Goal: Task Accomplishment & Management: Manage account settings

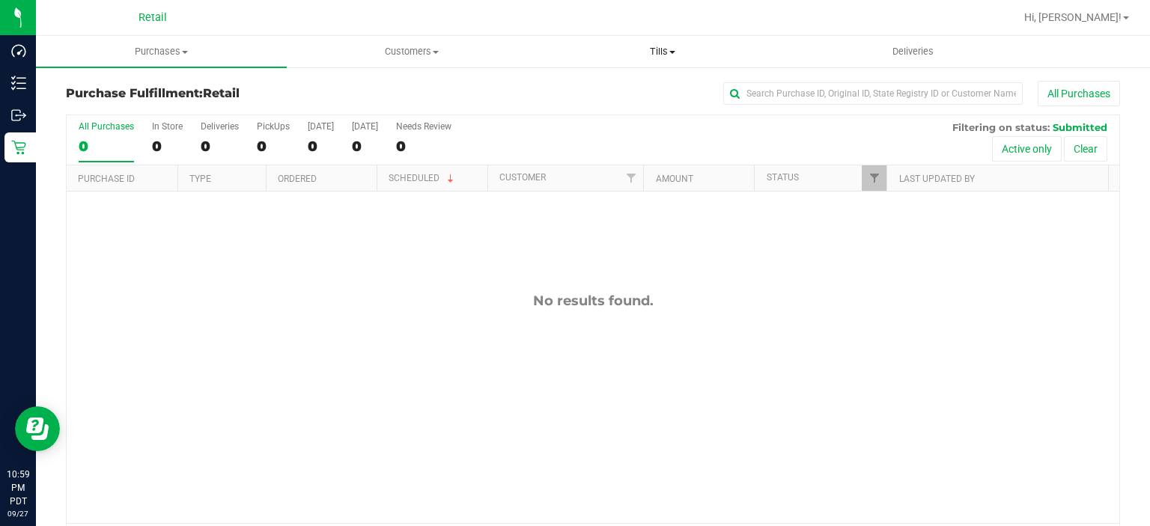
click at [664, 53] on span "Tills" at bounding box center [662, 51] width 249 height 13
click at [620, 116] on div "All Purchases 0 In Store 0 Deliveries 0 PickUps 0 [DATE] 0 [DATE] 0 Needs Revie…" at bounding box center [593, 121] width 1053 height 12
click at [675, 46] on span "Tills" at bounding box center [663, 51] width 251 height 13
click at [629, 89] on span "Manage tills" at bounding box center [588, 90] width 101 height 13
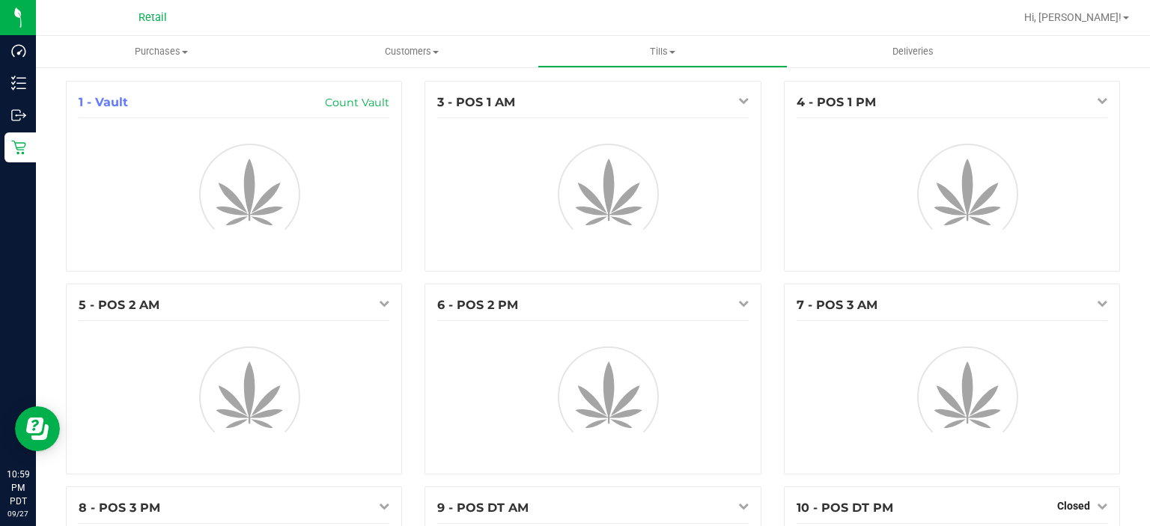
scroll to position [177, 0]
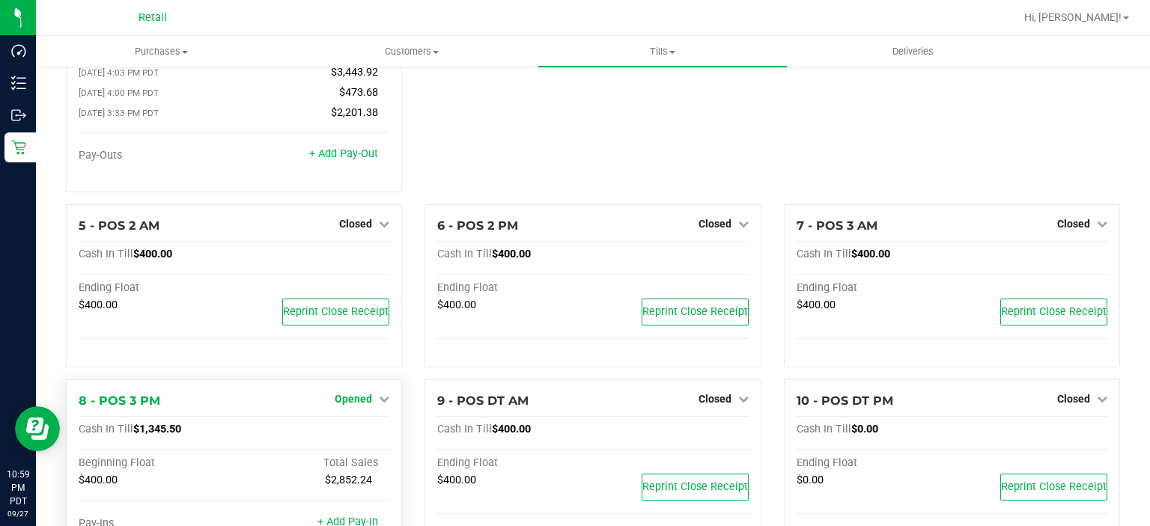
click at [347, 402] on span "Opened" at bounding box center [353, 399] width 37 height 12
click at [368, 436] on link "Close Till" at bounding box center [356, 431] width 40 height 12
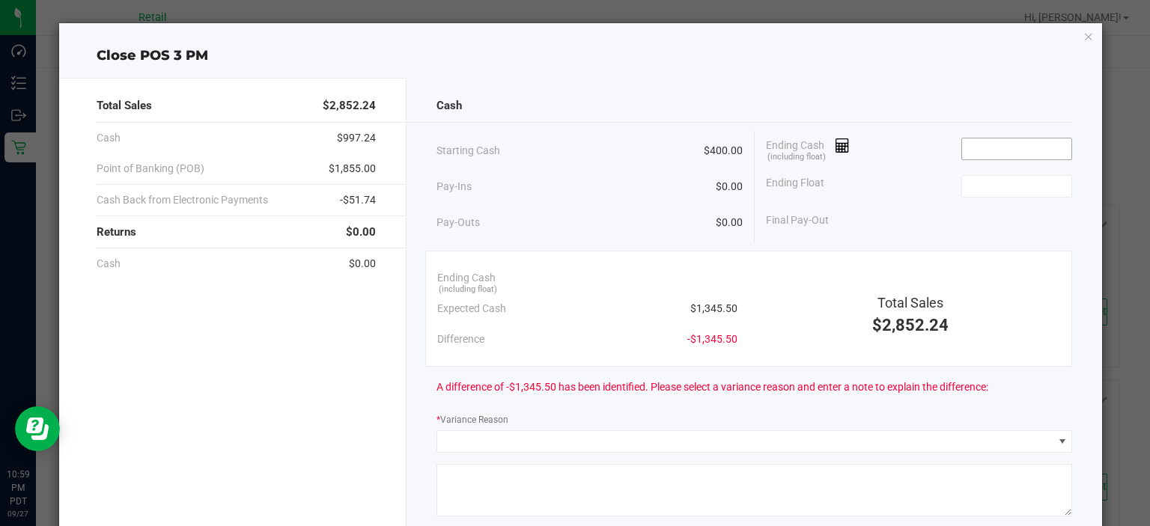
click at [975, 144] on input at bounding box center [1017, 149] width 110 height 21
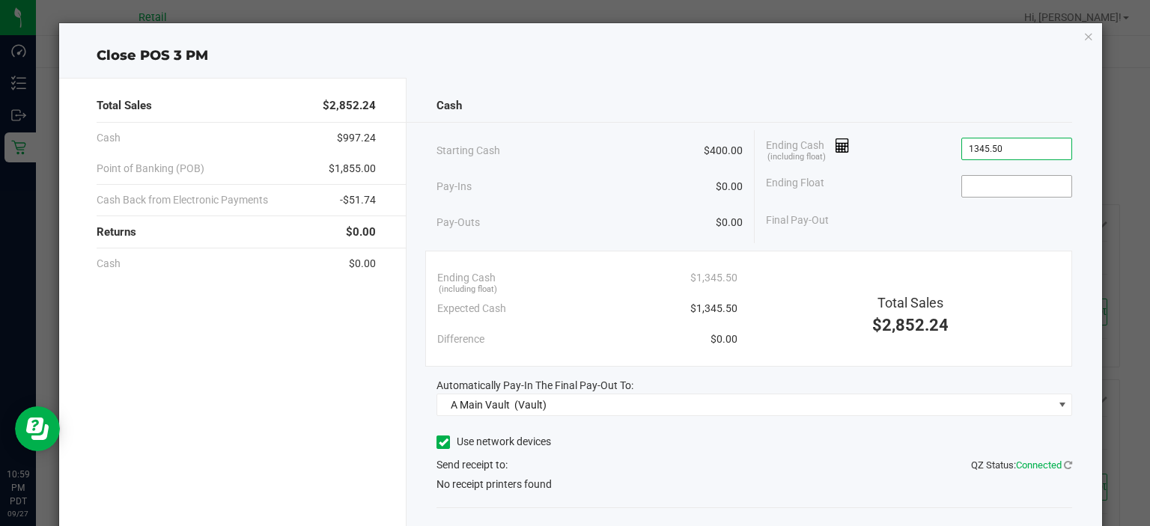
click at [992, 186] on input at bounding box center [1017, 186] width 110 height 21
type input "$1,345.50"
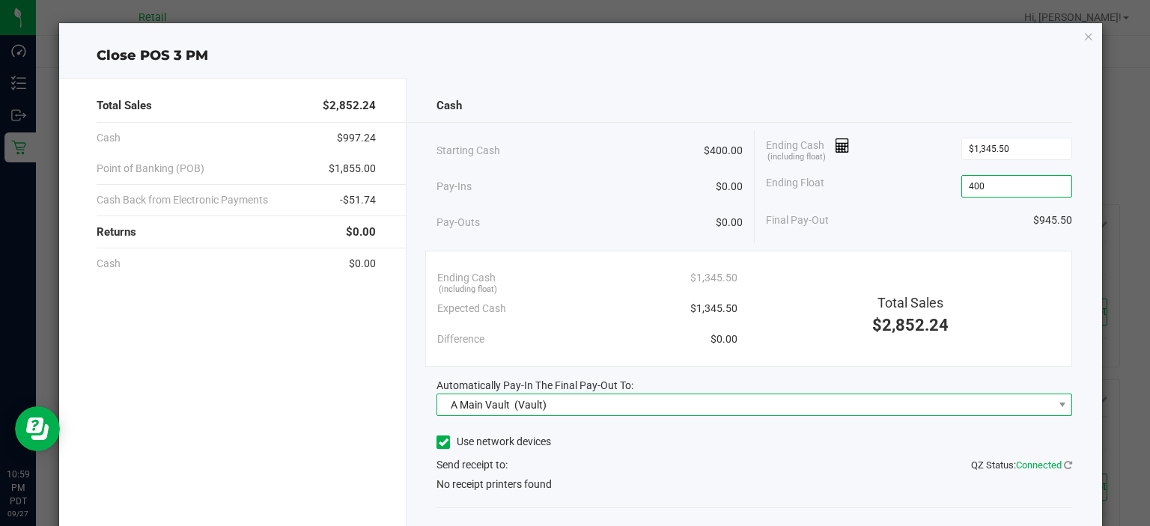
click at [656, 410] on span "A Main Vault (Vault)" at bounding box center [745, 405] width 616 height 21
type input "$400.00"
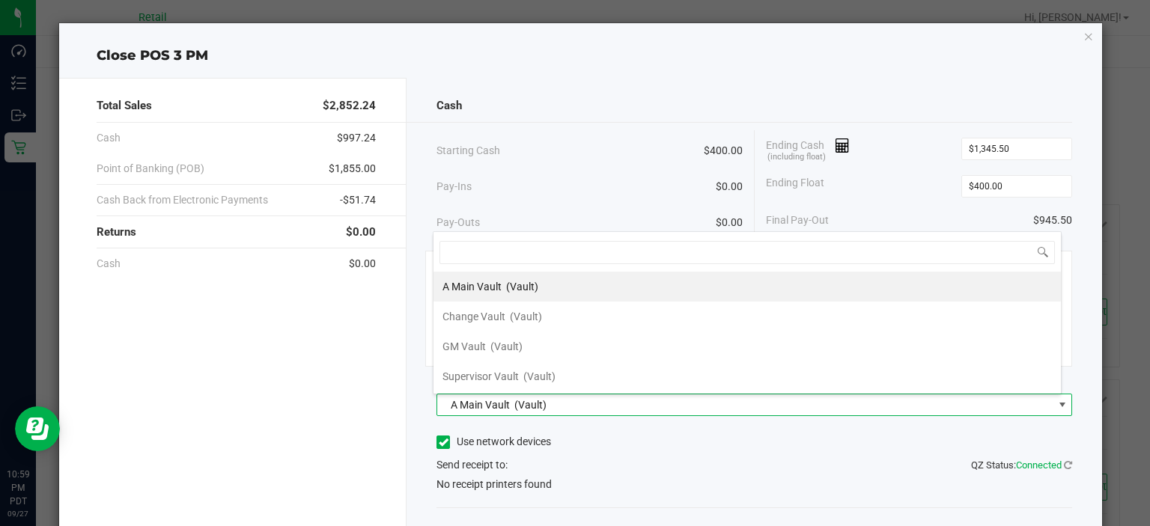
scroll to position [22, 629]
click at [710, 463] on div "Send receipt to: QZ Status: Connected" at bounding box center [755, 466] width 636 height 16
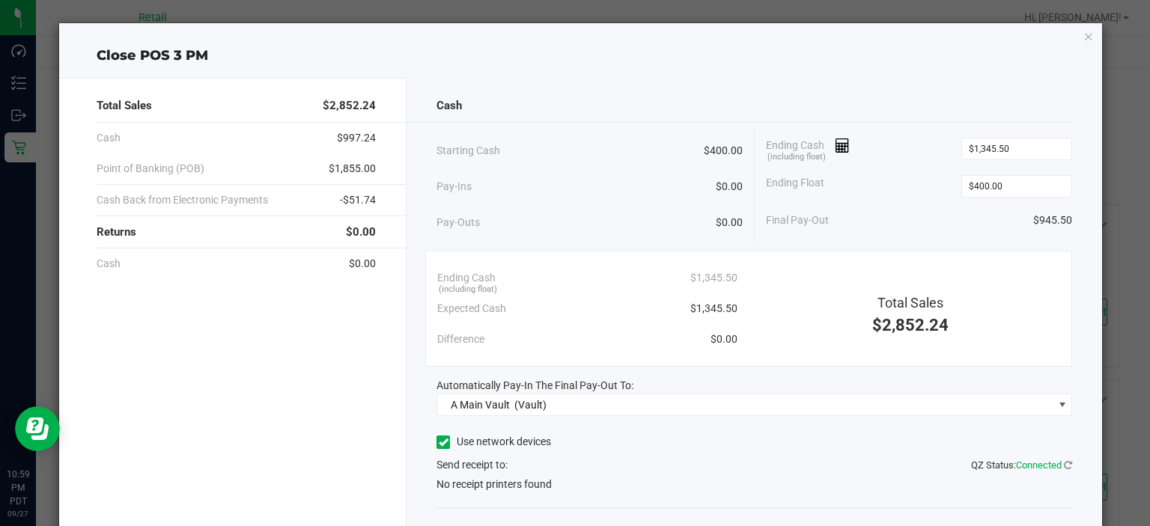
scroll to position [87, 0]
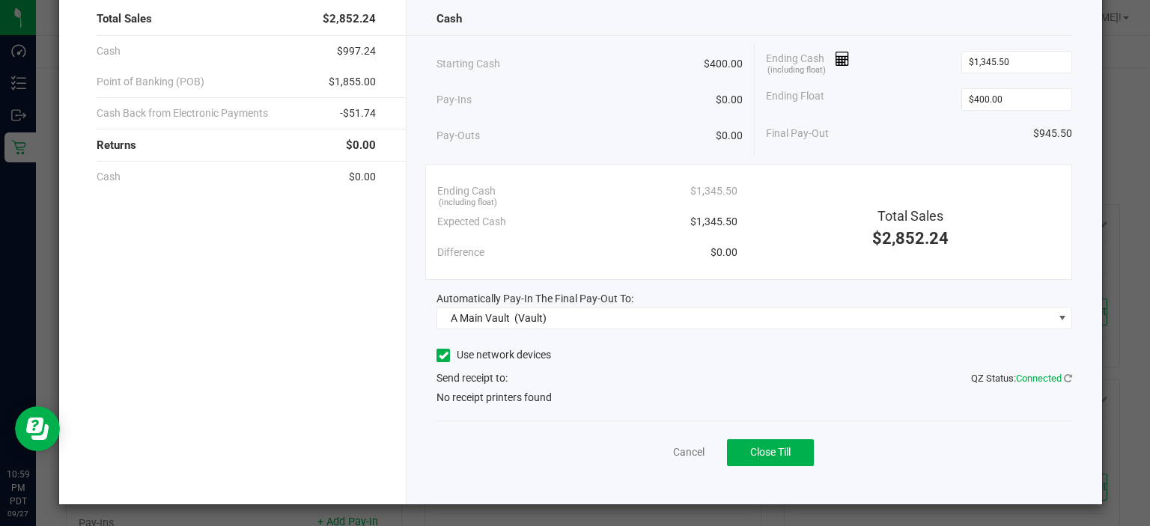
click at [446, 356] on span at bounding box center [443, 355] width 13 height 13
click at [0, 0] on input "Use network devices" at bounding box center [0, 0] width 0 height 0
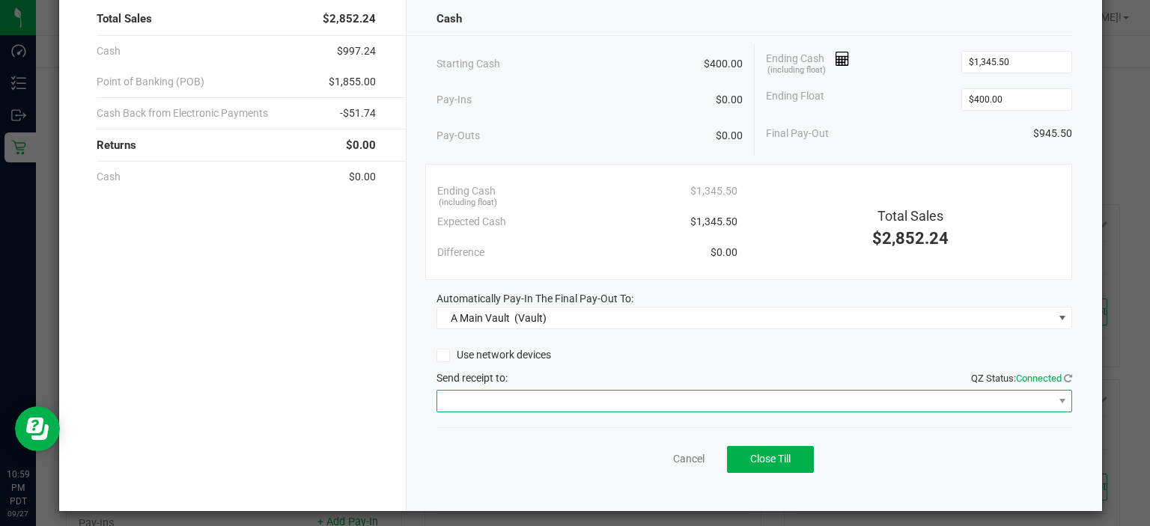
click at [519, 399] on span at bounding box center [745, 401] width 616 height 21
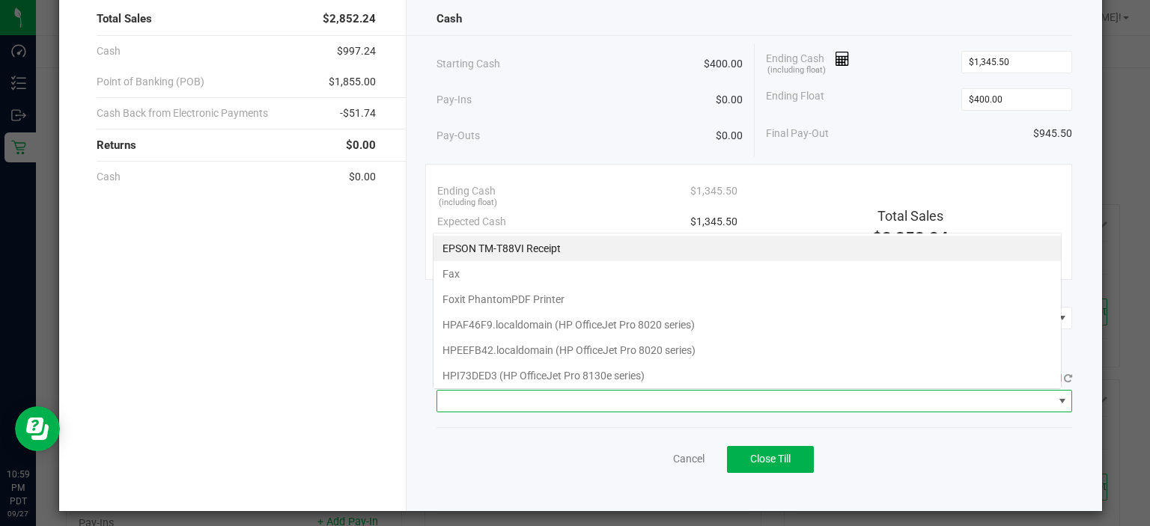
scroll to position [22, 629]
click at [504, 248] on Receipt "EPSON TM-T88VI Receipt" at bounding box center [748, 248] width 628 height 25
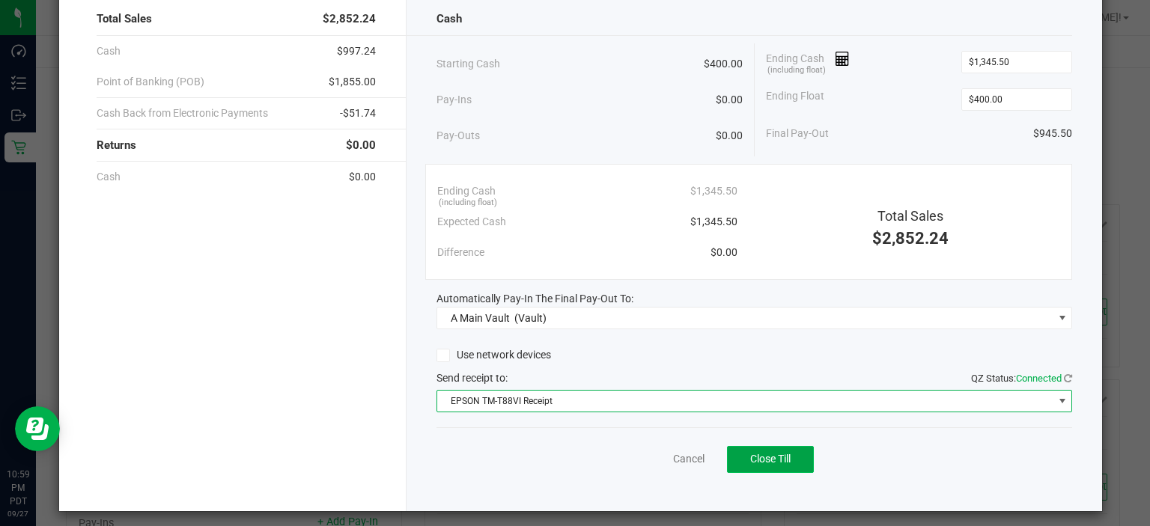
click at [784, 468] on button "Close Till" at bounding box center [770, 459] width 87 height 27
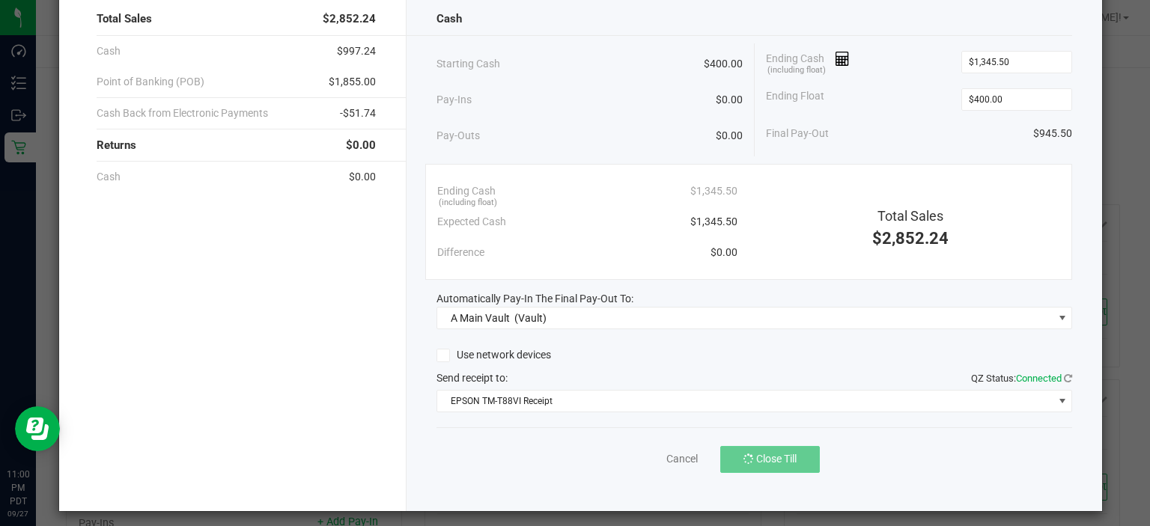
scroll to position [0, 0]
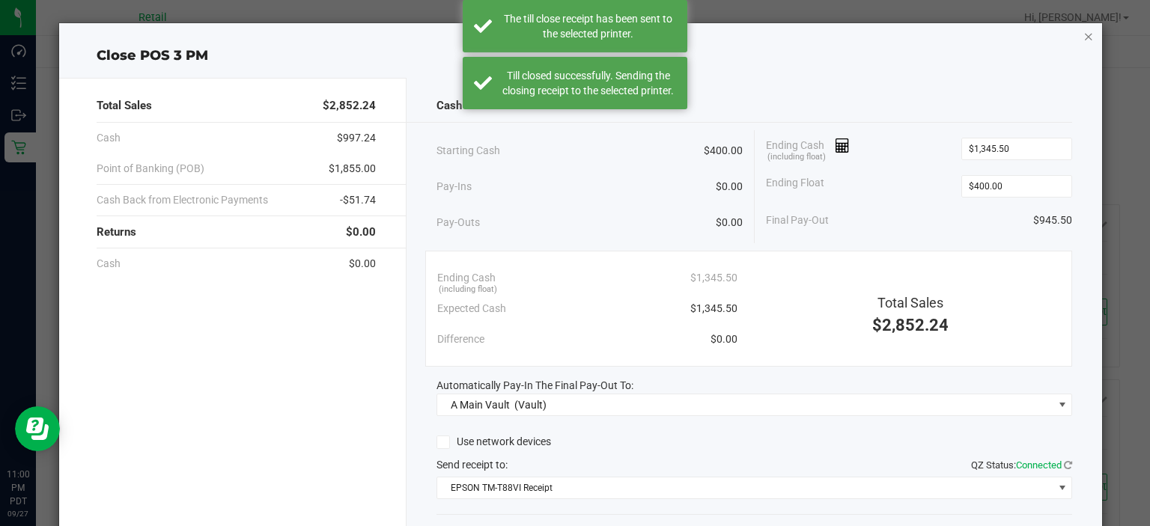
click at [1084, 36] on icon "button" at bounding box center [1089, 36] width 10 height 18
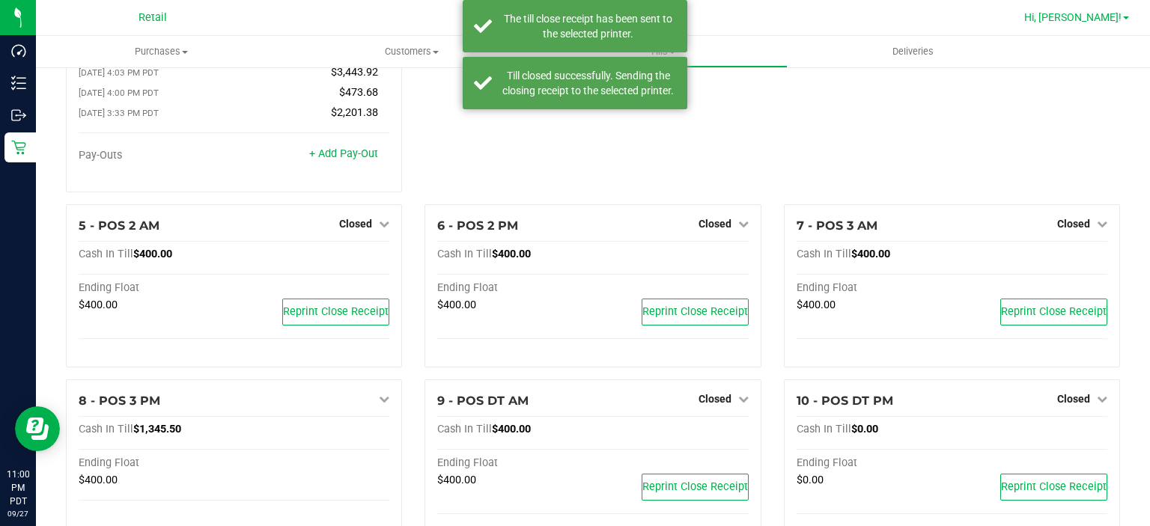
click at [1103, 18] on span "Hi, [PERSON_NAME]!" at bounding box center [1073, 17] width 97 height 12
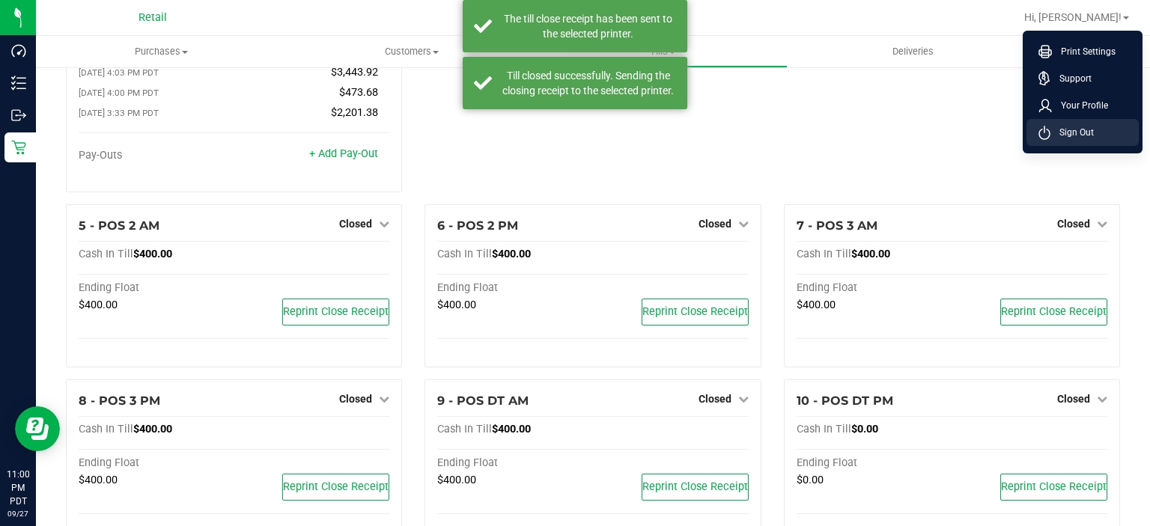
click at [1086, 135] on span "Sign Out" at bounding box center [1072, 132] width 43 height 15
